Goal: Find contact information: Find contact information

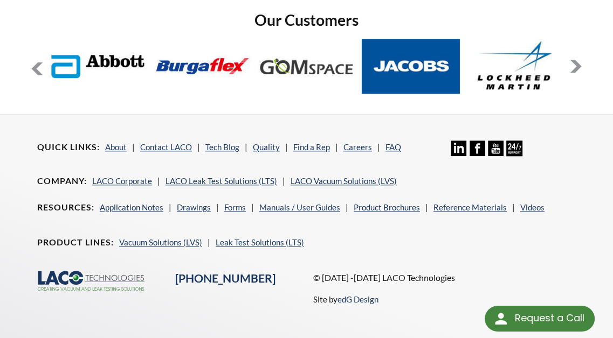
scroll to position [838, 0]
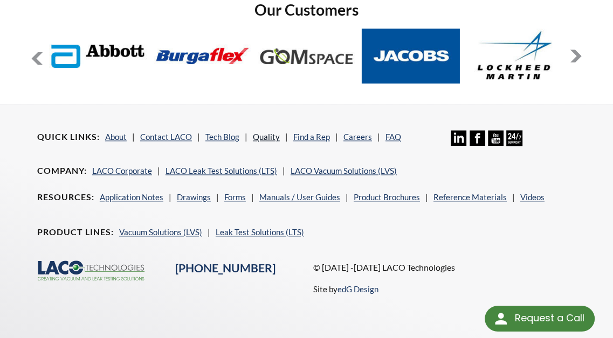
click at [261, 132] on link "Quality" at bounding box center [266, 137] width 27 height 10
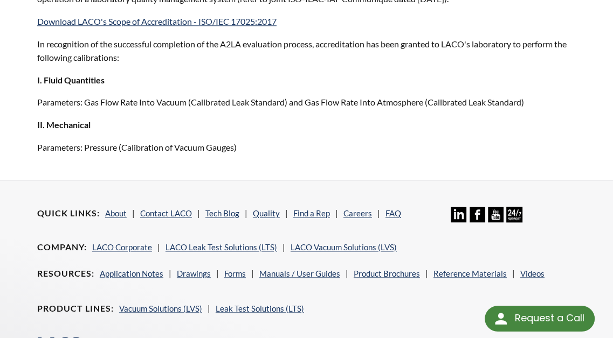
scroll to position [970, 0]
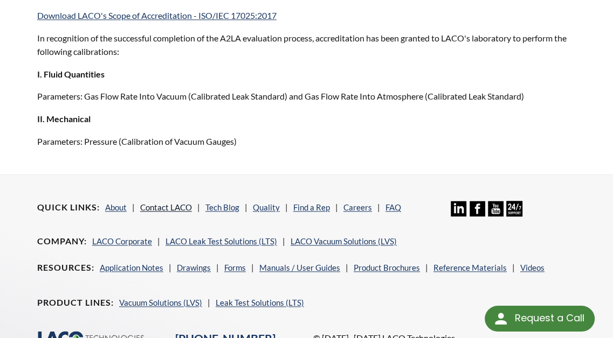
click at [175, 203] on link "Contact LACO" at bounding box center [166, 208] width 52 height 10
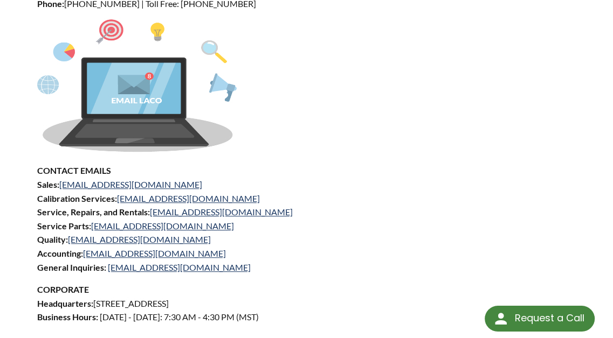
scroll to position [485, 0]
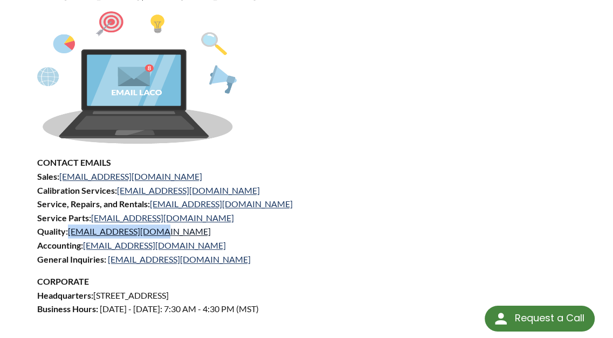
drag, startPoint x: 154, startPoint y: 224, endPoint x: 69, endPoint y: 221, distance: 84.1
click at [69, 221] on p "CONTACT EMAILS Sales: sales@lacotech.com Calibration Services: calibrations@lac…" at bounding box center [306, 211] width 538 height 110
copy link "quality@lacotech.com"
click at [443, 187] on p "CONTACT EMAILS Sales: sales@lacotech.com Calibration Services: calibrations@lac…" at bounding box center [306, 211] width 538 height 110
click at [418, 257] on div "Established in 1975, LACO Technologies is located in Salt Lake City, Utah, and …" at bounding box center [306, 177] width 538 height 1073
